Goal: Task Accomplishment & Management: Use online tool/utility

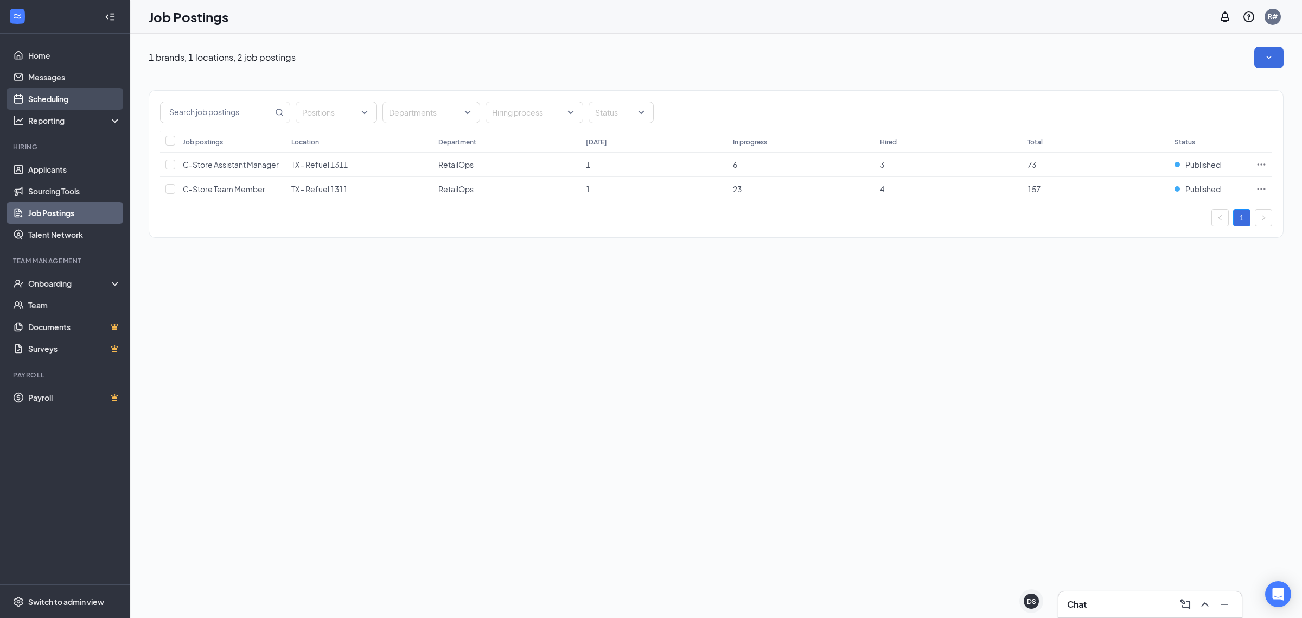
click at [92, 101] on link "Scheduling" at bounding box center [74, 99] width 93 height 22
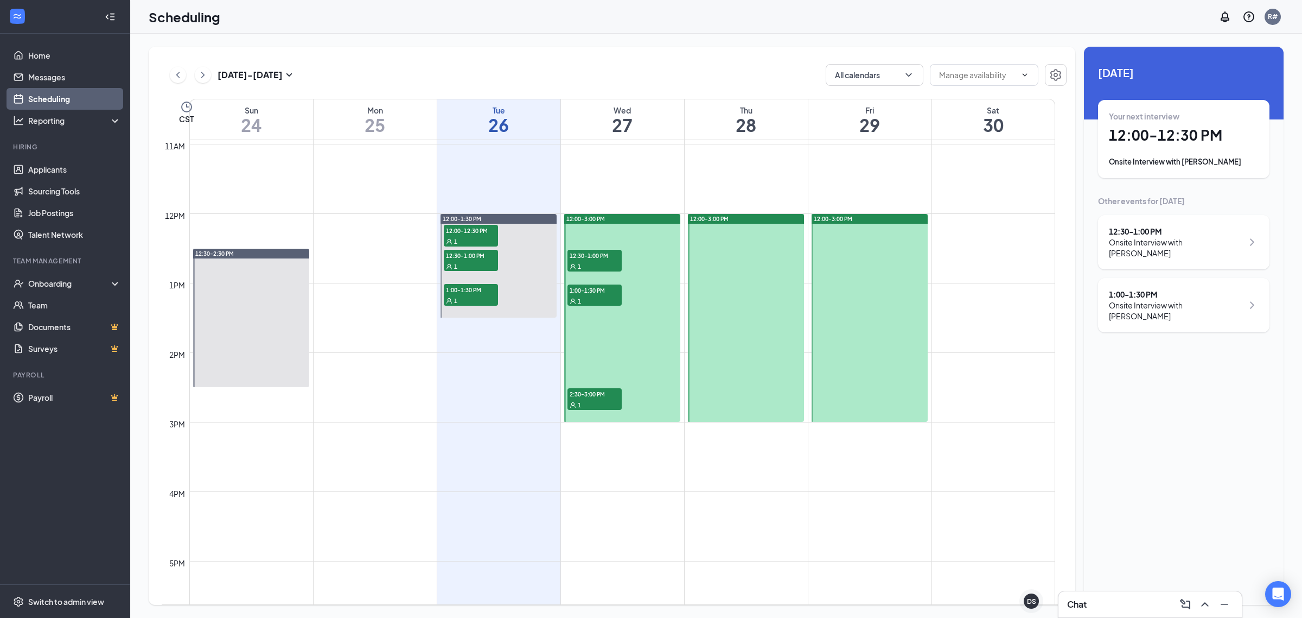
scroll to position [736, 0]
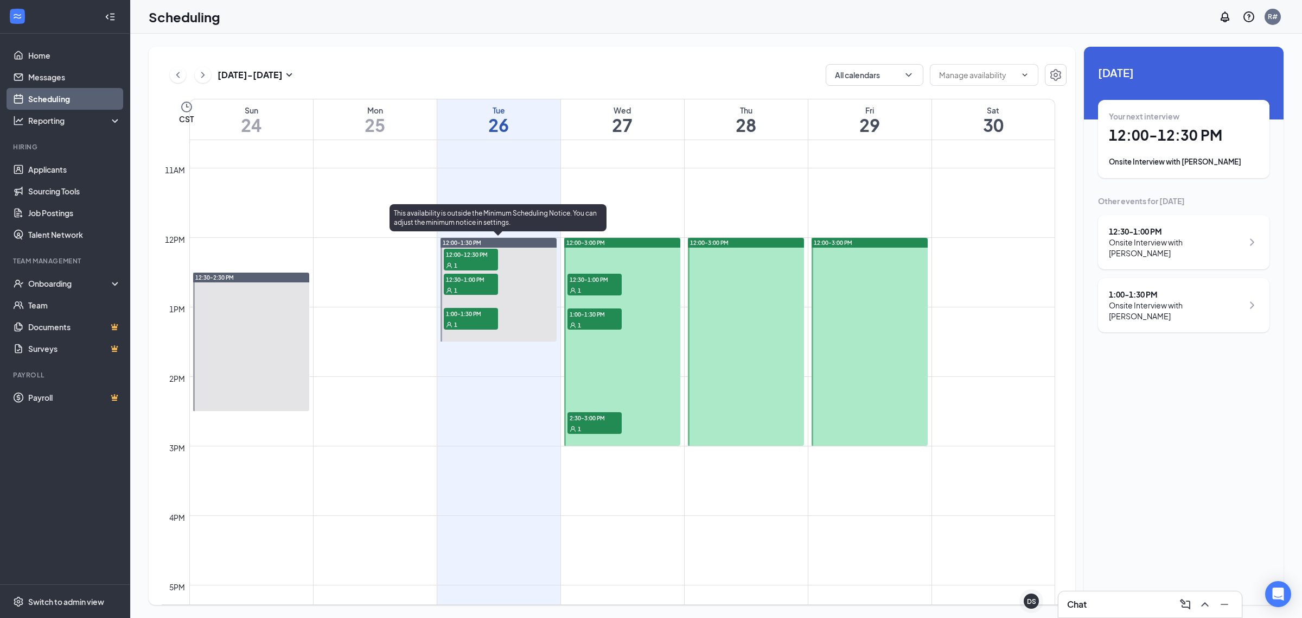
click at [486, 258] on span "12:00-12:30 PM" at bounding box center [471, 254] width 54 height 11
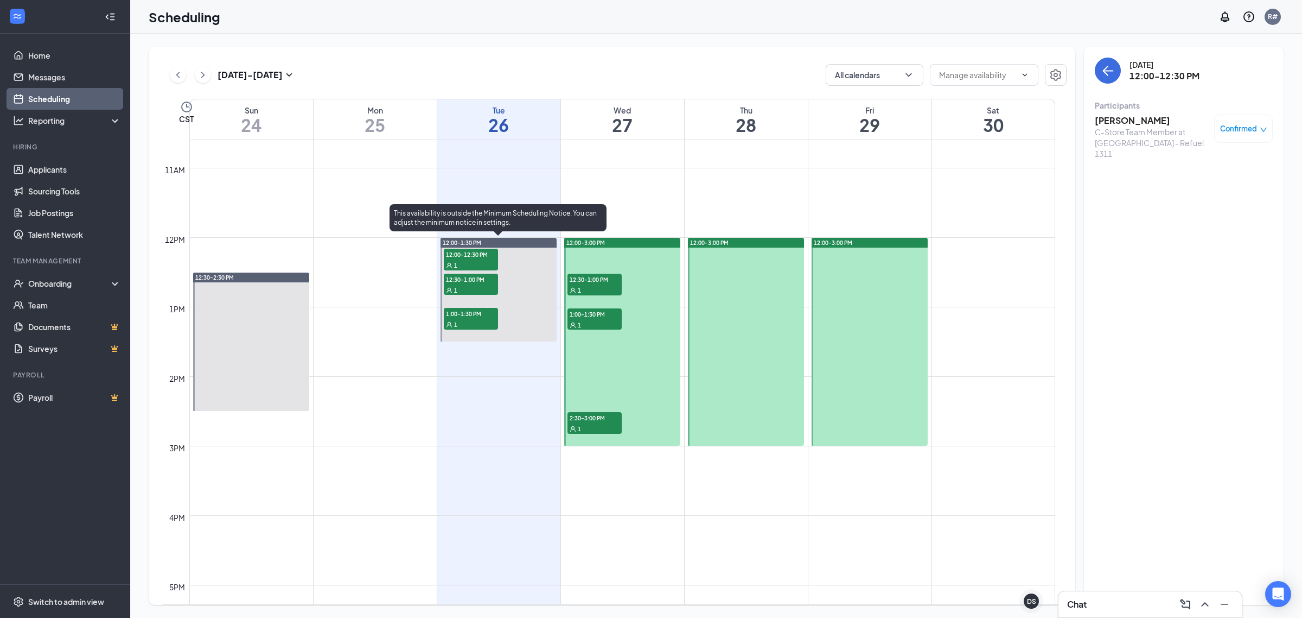
click at [479, 284] on div "1" at bounding box center [471, 289] width 54 height 11
click at [457, 321] on div "1" at bounding box center [471, 324] width 54 height 11
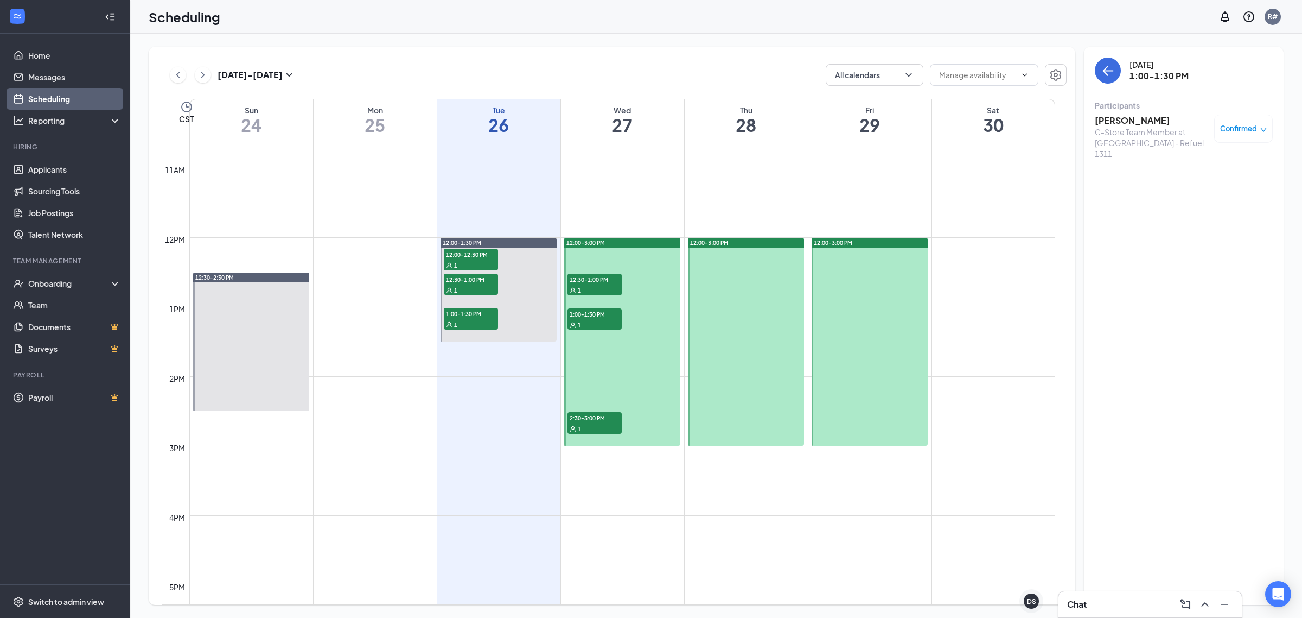
click at [595, 281] on span "12:30-1:00 PM" at bounding box center [595, 278] width 54 height 11
click at [591, 326] on div "1" at bounding box center [595, 324] width 54 height 11
click at [581, 423] on div "1" at bounding box center [595, 428] width 54 height 11
